Goal: Task Accomplishment & Management: Manage account settings

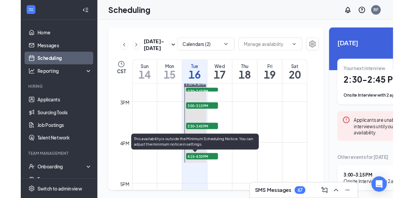
scroll to position [638, 0]
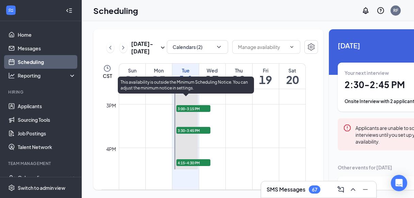
click at [191, 96] on span "2:30-2:45 PM" at bounding box center [193, 93] width 34 height 7
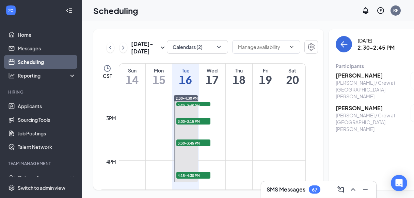
scroll to position [634, 0]
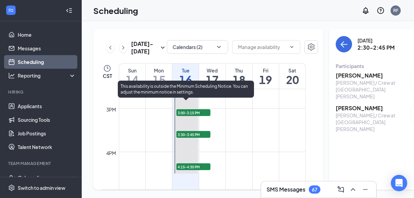
click at [192, 100] on span "2:30-2:45 PM" at bounding box center [193, 97] width 34 height 7
click at [197, 116] on span "3:00-3:15 PM" at bounding box center [193, 112] width 34 height 7
click at [195, 138] on span "3:30-3:45 PM" at bounding box center [193, 134] width 34 height 7
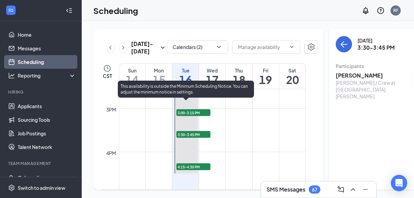
click at [195, 170] on span "4:15-4:30 PM" at bounding box center [193, 166] width 34 height 7
click at [195, 100] on span "2:30-2:45 PM" at bounding box center [193, 97] width 34 height 7
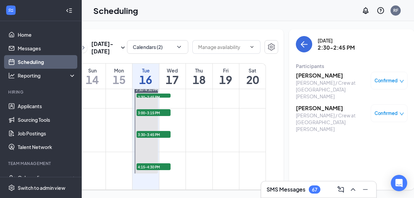
scroll to position [635, 0]
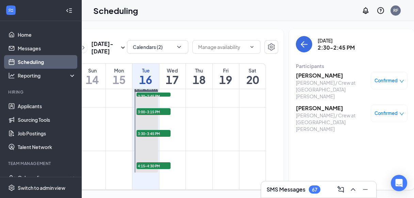
click at [299, 76] on h3 "[PERSON_NAME]" at bounding box center [331, 75] width 71 height 7
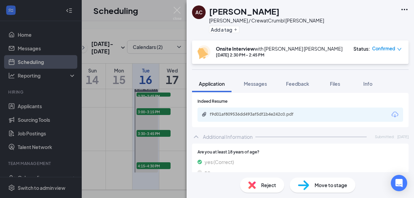
scroll to position [98, 0]
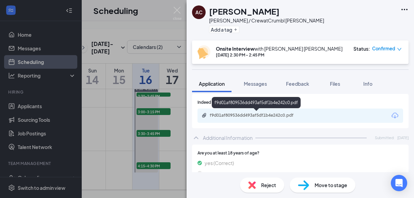
click at [250, 115] on div "f9d01af809536dd493af5df1b4e242c0.pdf" at bounding box center [257, 115] width 95 height 5
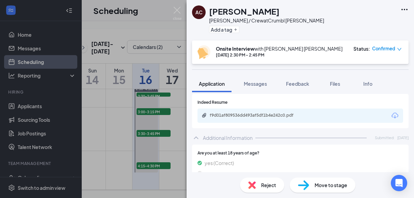
click at [252, 184] on img at bounding box center [251, 184] width 7 height 7
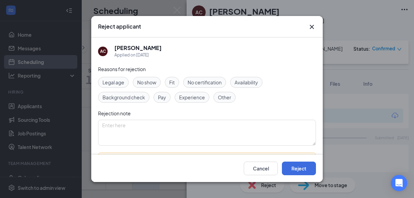
click at [196, 100] on span "Experience" at bounding box center [192, 97] width 26 height 7
click at [295, 168] on button "Reject" at bounding box center [299, 169] width 34 height 14
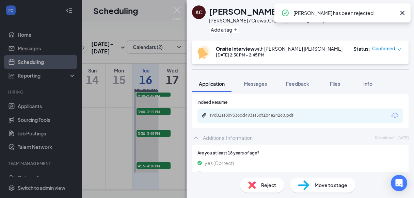
click at [397, 11] on icon "Cross" at bounding box center [402, 13] width 4 height 4
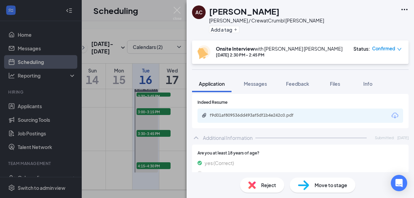
click at [114, 129] on div "AC [PERSON_NAME] / Crew at Crumbl [PERSON_NAME] Add a tag Onsite Interview with…" at bounding box center [207, 99] width 414 height 198
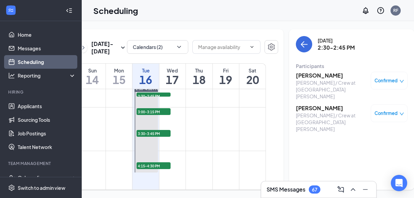
click at [397, 80] on icon "down" at bounding box center [402, 81] width 4 height 3
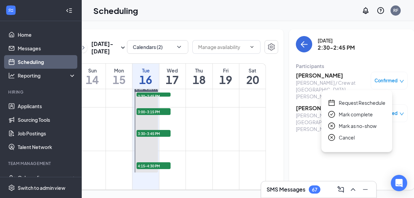
click at [347, 137] on span "Cancel" at bounding box center [347, 137] width 16 height 7
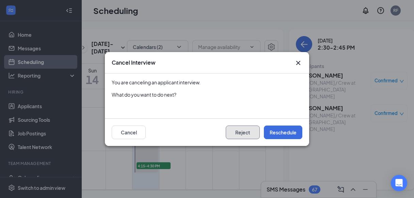
click at [234, 133] on button "Reject" at bounding box center [243, 133] width 34 height 14
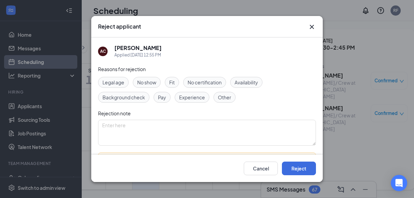
click at [174, 82] on span "Fit" at bounding box center [171, 82] width 5 height 7
click at [296, 166] on button "Reject" at bounding box center [299, 169] width 34 height 14
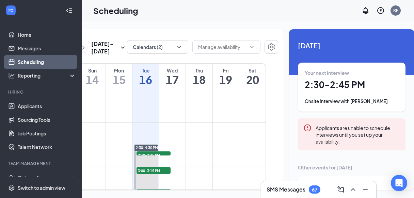
scroll to position [585, 0]
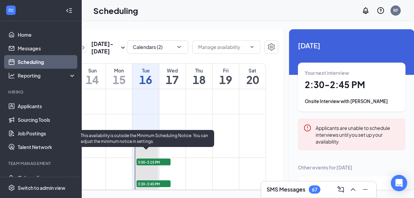
click at [154, 150] on span "2:30-2:45 PM" at bounding box center [153, 146] width 34 height 7
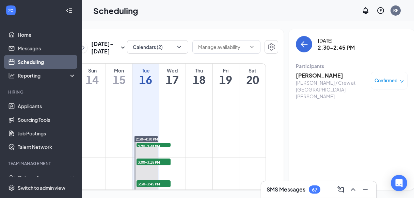
click at [303, 77] on h3 "[PERSON_NAME]" at bounding box center [331, 75] width 71 height 7
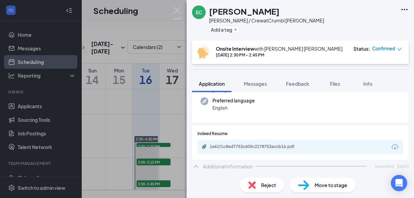
scroll to position [69, 0]
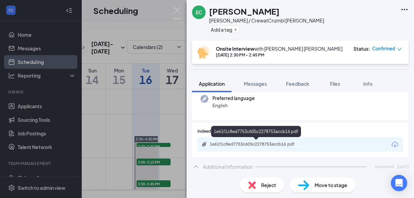
click at [237, 145] on div "1e61f1c8ed7753c605c2278753accb16.pdf" at bounding box center [257, 144] width 95 height 5
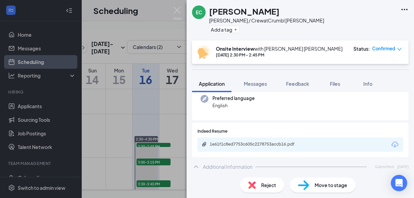
click at [148, 179] on div "EC [PERSON_NAME] / Crew at Crumbl [PERSON_NAME] Add a tag Onsite Interview with…" at bounding box center [207, 99] width 414 height 198
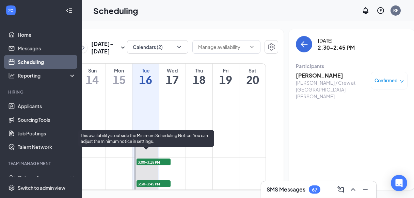
click at [155, 165] on span "3:00-3:15 PM" at bounding box center [153, 162] width 34 height 7
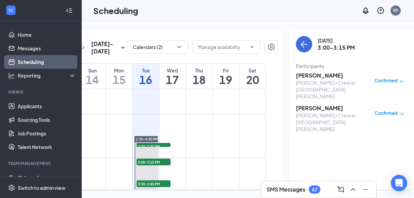
click at [310, 76] on h3 "[PERSON_NAME]" at bounding box center [331, 75] width 71 height 7
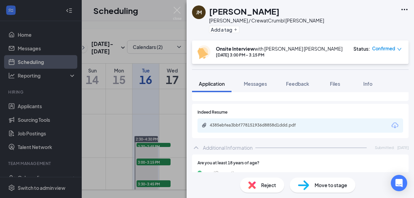
scroll to position [100, 0]
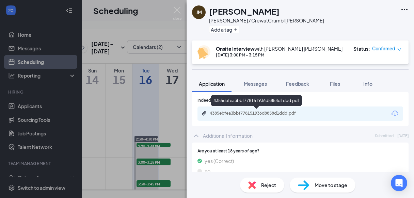
click at [245, 113] on div "4385ebfea3bbf778151936d8858d1ddd.pdf" at bounding box center [257, 113] width 95 height 5
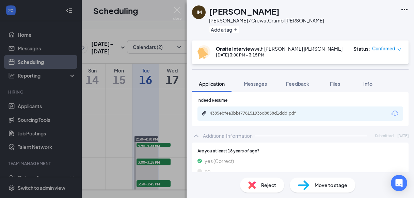
click at [262, 185] on span "Reject" at bounding box center [268, 184] width 15 height 7
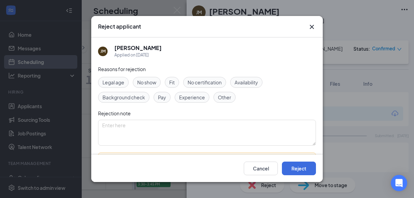
click at [187, 98] on span "Experience" at bounding box center [192, 97] width 26 height 7
click at [299, 167] on button "Reject" at bounding box center [299, 169] width 34 height 14
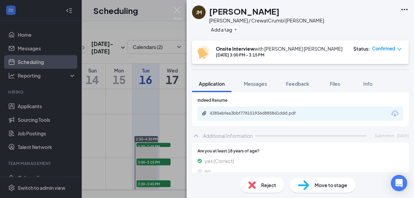
click at [143, 114] on div "JM [PERSON_NAME] [PERSON_NAME] / Crew at Crumbl [PERSON_NAME] Add a tag Onsite …" at bounding box center [207, 99] width 414 height 198
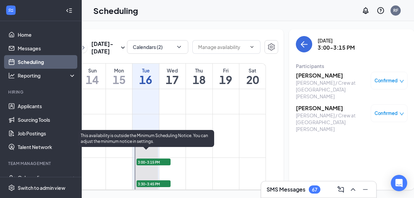
click at [158, 150] on span "2:30-2:45 PM" at bounding box center [153, 146] width 34 height 7
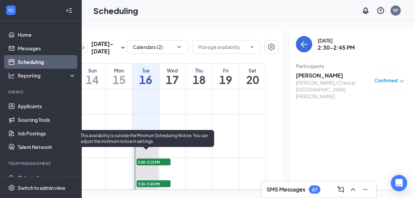
click at [147, 142] on span "2:30-4:30 PM" at bounding box center [147, 139] width 22 height 5
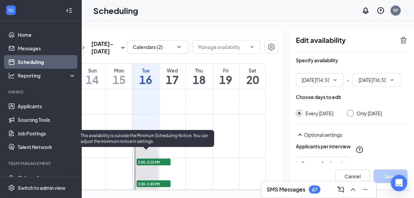
type input "02:30 PM"
type input "04:30 PM"
click at [159, 150] on span "2:30-2:45 PM" at bounding box center [153, 146] width 34 height 7
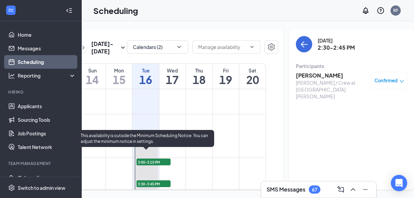
click at [157, 165] on span "3:00-3:15 PM" at bounding box center [153, 162] width 34 height 7
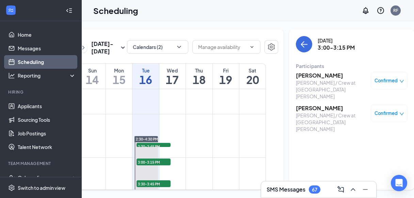
click at [397, 80] on icon "down" at bounding box center [401, 81] width 5 height 5
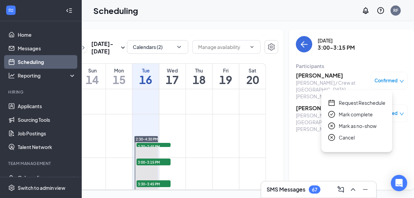
click at [343, 136] on span "Cancel" at bounding box center [347, 137] width 16 height 7
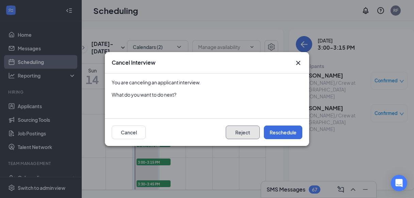
click at [240, 132] on button "Reject" at bounding box center [243, 133] width 34 height 14
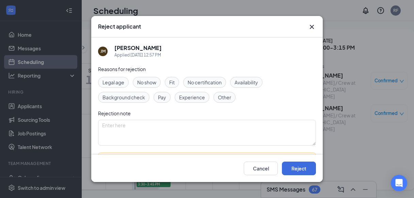
click at [185, 94] on span "Experience" at bounding box center [192, 97] width 26 height 7
click at [300, 170] on button "Reject" at bounding box center [299, 169] width 34 height 14
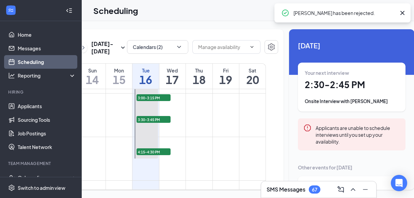
scroll to position [650, 0]
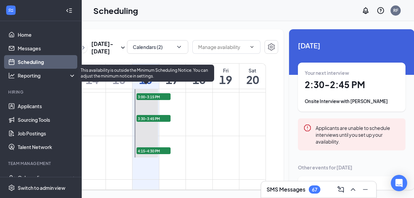
click at [157, 122] on span "3:30-3:45 PM" at bounding box center [153, 118] width 34 height 7
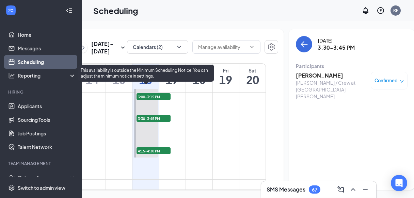
click at [152, 100] on span "3:00-3:15 PM" at bounding box center [153, 96] width 34 height 7
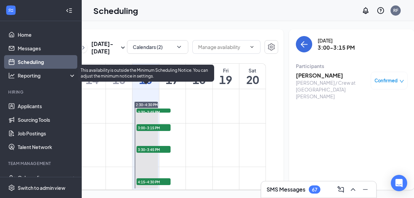
scroll to position [619, 0]
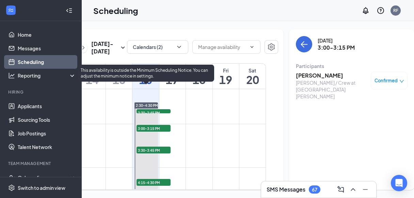
click at [156, 116] on span "2:30-2:45 PM" at bounding box center [153, 112] width 34 height 7
click at [156, 132] on span "3:00-3:15 PM" at bounding box center [153, 128] width 34 height 7
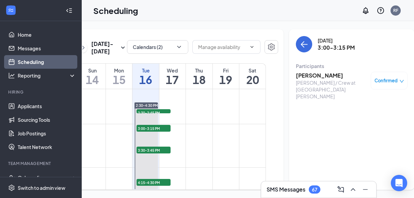
click at [303, 74] on h3 "[PERSON_NAME]" at bounding box center [331, 75] width 71 height 7
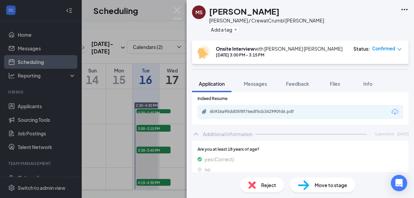
scroll to position [103, 0]
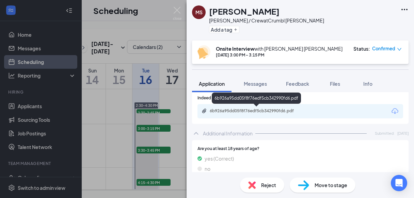
click at [239, 112] on div "6b926a95dd05f8f76edf5cb342990fd6.pdf" at bounding box center [257, 110] width 95 height 5
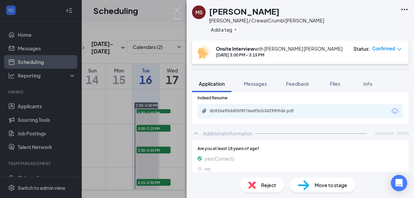
click at [158, 153] on div "[PERSON_NAME] / Crew at Crumbl [PERSON_NAME] Add a tag Onsite Interview with [P…" at bounding box center [207, 99] width 414 height 198
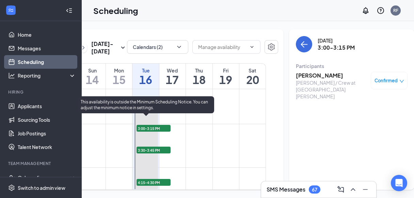
click at [153, 154] on div "3:30-3:45 PM 1" at bounding box center [153, 150] width 35 height 8
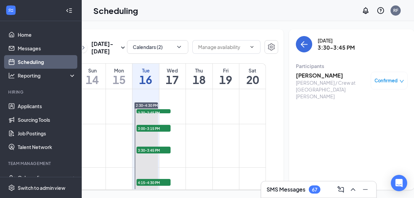
click at [296, 73] on h3 "[PERSON_NAME]" at bounding box center [331, 75] width 71 height 7
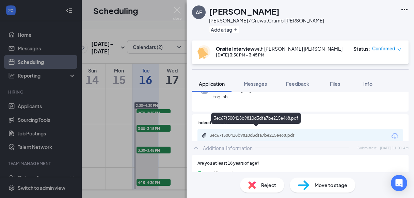
scroll to position [105, 0]
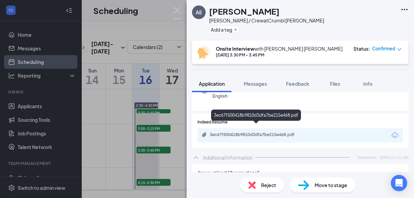
click at [237, 132] on div "3ec67f500418b9810d3dfa7be215e468.pdf" at bounding box center [257, 134] width 95 height 5
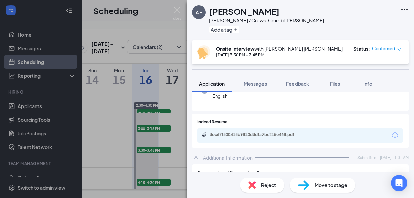
click at [397, 48] on icon "down" at bounding box center [399, 49] width 5 height 5
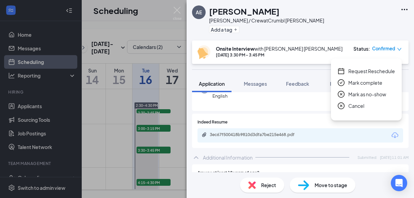
click at [353, 106] on span "Cancel" at bounding box center [356, 105] width 16 height 7
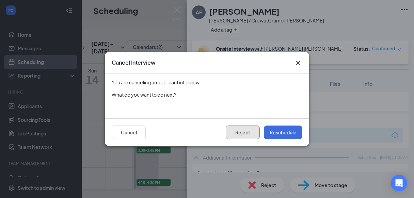
click at [239, 135] on button "Reject" at bounding box center [243, 133] width 34 height 14
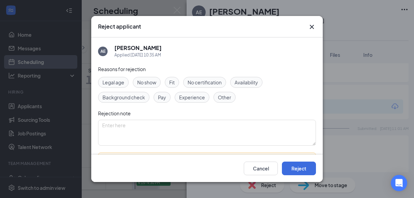
click at [192, 98] on span "Experience" at bounding box center [192, 97] width 26 height 7
click at [173, 80] on span "Fit" at bounding box center [171, 82] width 5 height 7
click at [300, 168] on button "Reject" at bounding box center [299, 169] width 34 height 14
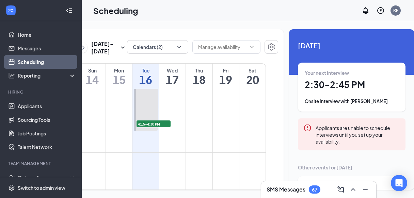
scroll to position [681, 0]
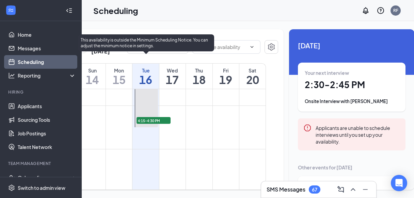
click at [153, 124] on span "4:15-4:30 PM" at bounding box center [153, 120] width 34 height 7
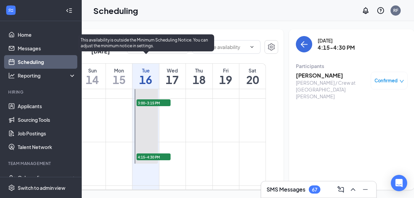
scroll to position [643, 0]
click at [154, 108] on span "3:00-3:15 PM" at bounding box center [153, 104] width 34 height 7
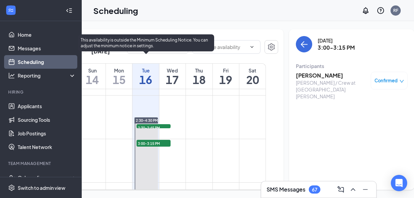
scroll to position [602, 0]
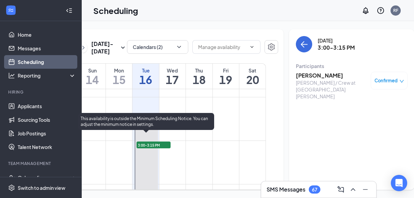
click at [157, 133] on span "2:30-2:45 PM" at bounding box center [153, 129] width 34 height 7
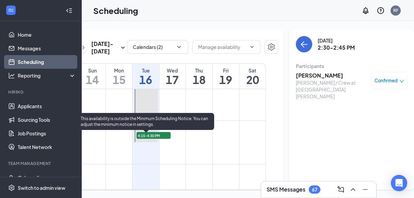
scroll to position [669, 0]
click at [155, 135] on span "4:15-4:30 PM" at bounding box center [153, 132] width 34 height 7
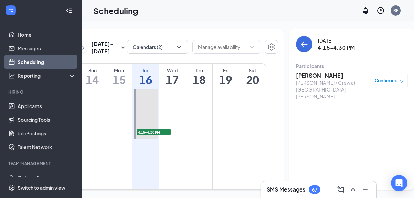
click at [310, 73] on h3 "[PERSON_NAME]" at bounding box center [331, 75] width 71 height 7
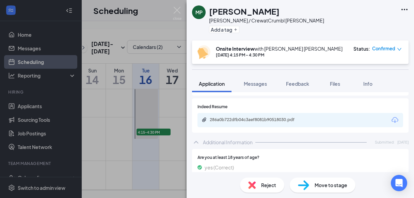
scroll to position [101, 0]
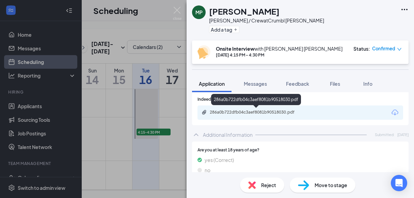
click at [248, 114] on div "286a0b722dfb04c3aef8081b90518030.pdf" at bounding box center [257, 112] width 95 height 5
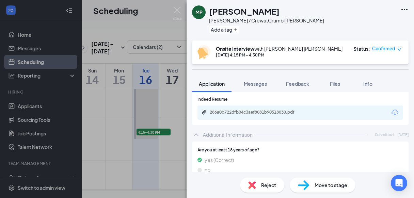
click at [152, 146] on div "MP [PERSON_NAME] [PERSON_NAME] / Crew at Crumbl [PERSON_NAME] Add a tag Onsite …" at bounding box center [207, 99] width 414 height 198
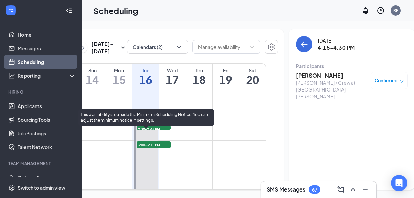
scroll to position [606, 0]
click at [155, 129] on span "2:30-2:45 PM" at bounding box center [153, 125] width 34 height 7
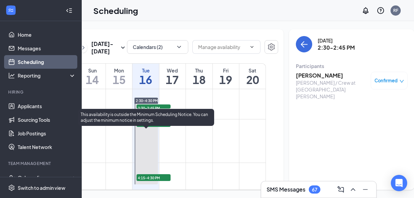
scroll to position [624, 0]
click at [155, 127] on span "3:00-3:15 PM" at bounding box center [153, 123] width 34 height 7
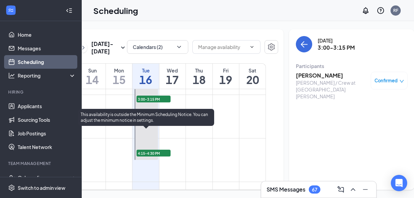
scroll to position [658, 0]
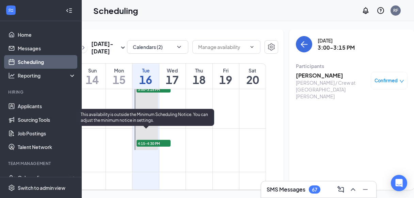
click at [153, 147] on span "4:15-4:30 PM" at bounding box center [153, 143] width 34 height 7
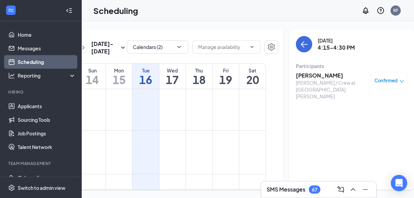
scroll to position [748, 0]
